Goal: Information Seeking & Learning: Learn about a topic

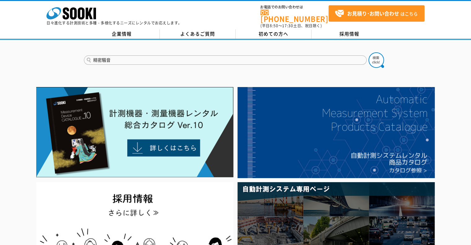
type input "精密騒音"
click at [368, 52] on button at bounding box center [375, 59] width 15 height 15
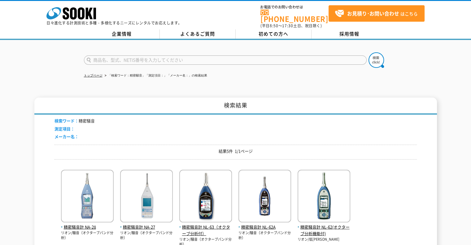
click at [152, 55] on input "text" at bounding box center [225, 59] width 283 height 9
type input "NX"
click at [378, 60] on img at bounding box center [375, 59] width 15 height 15
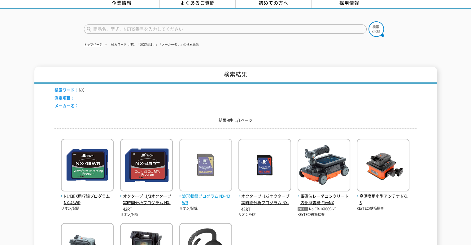
scroll to position [93, 0]
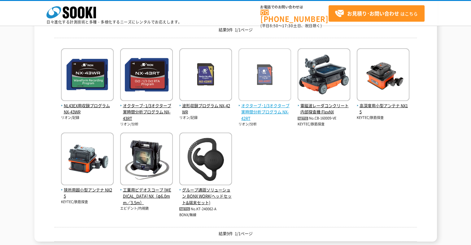
click at [266, 112] on span "オクターブ･1/3オクターブ実時間分析プログラム NX-42RT" at bounding box center [264, 111] width 53 height 19
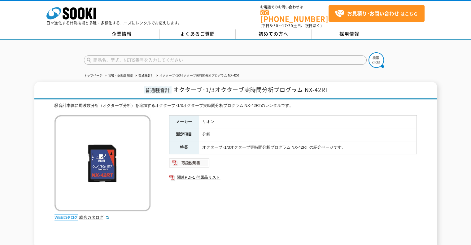
scroll to position [62, 0]
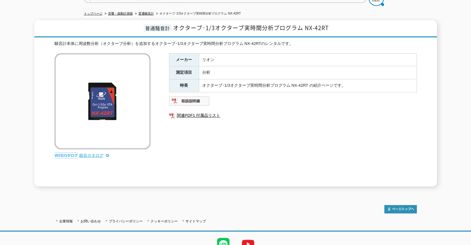
click at [92, 153] on link "総合カタログ" at bounding box center [94, 155] width 30 height 5
click at [90, 153] on link "総合カタログ" at bounding box center [94, 155] width 30 height 5
